Goal: Information Seeking & Learning: Learn about a topic

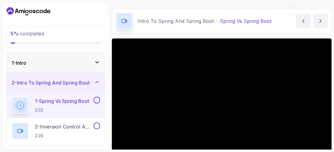
scroll to position [45, 0]
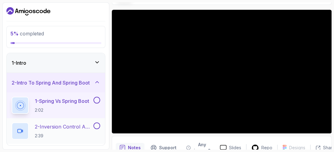
click at [61, 133] on p "2:39" at bounding box center [63, 136] width 57 height 6
